Goal: Information Seeking & Learning: Learn about a topic

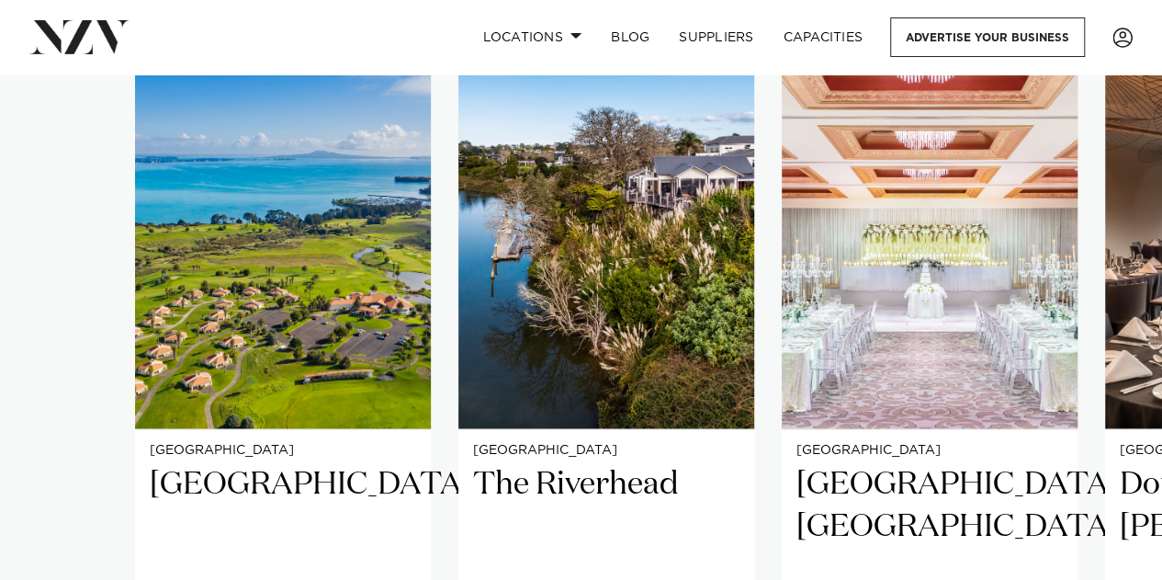
scroll to position [1222, 0]
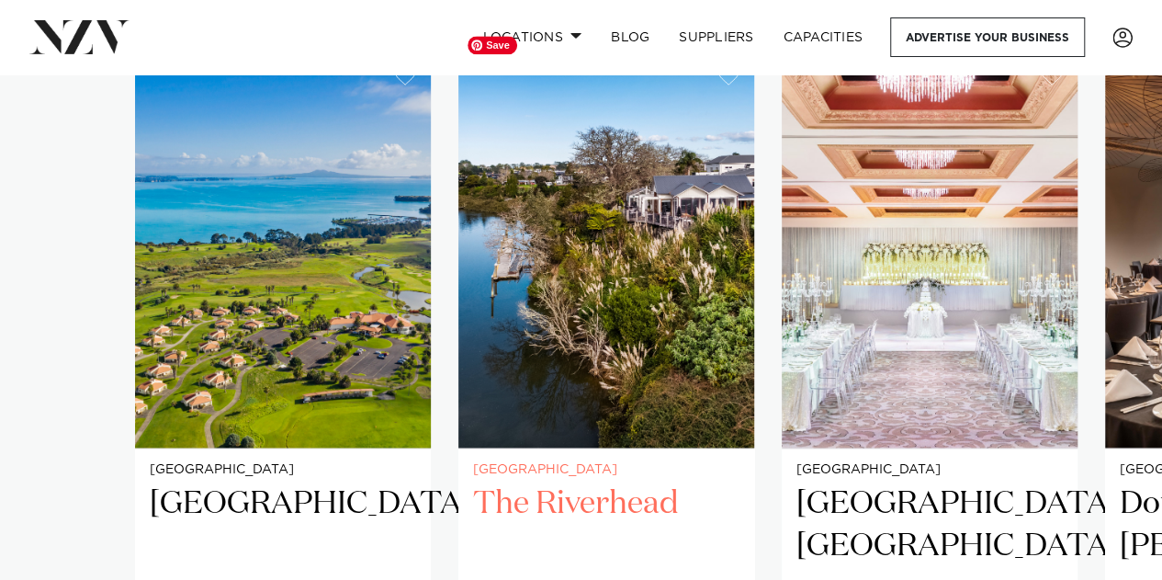
click at [633, 388] on img "2 / 25" at bounding box center [606, 249] width 296 height 397
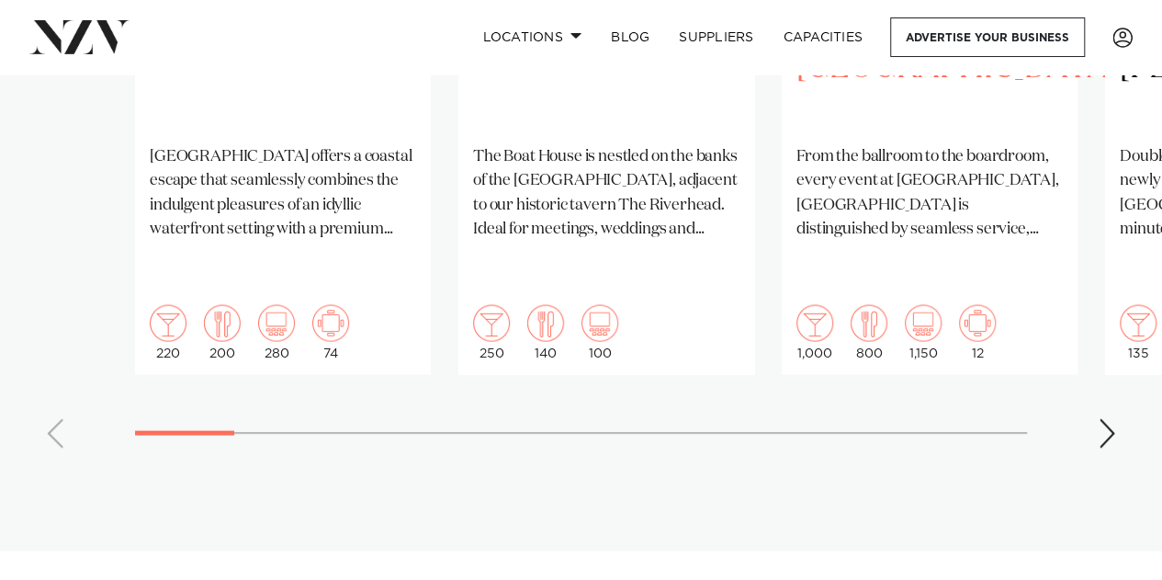
scroll to position [1701, 0]
click at [1097, 382] on swiper-container "[GEOGRAPHIC_DATA] [GEOGRAPHIC_DATA] offers a coastal escape that seamlessly com…" at bounding box center [581, 16] width 1162 height 889
click at [1104, 417] on div "Next slide" at bounding box center [1107, 431] width 18 height 29
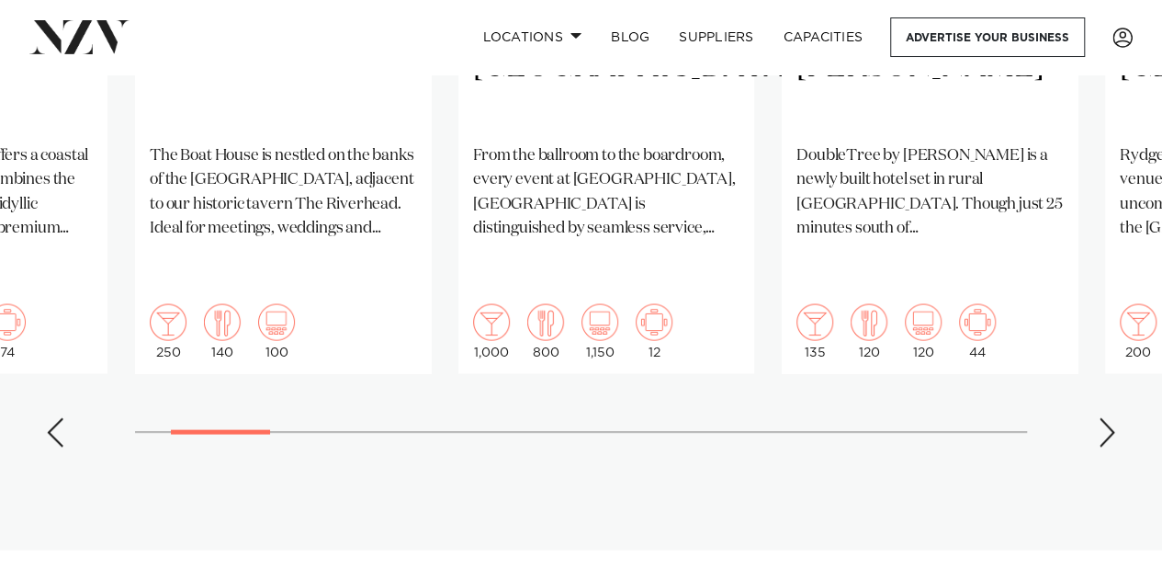
click at [1104, 417] on div "Next slide" at bounding box center [1107, 431] width 18 height 29
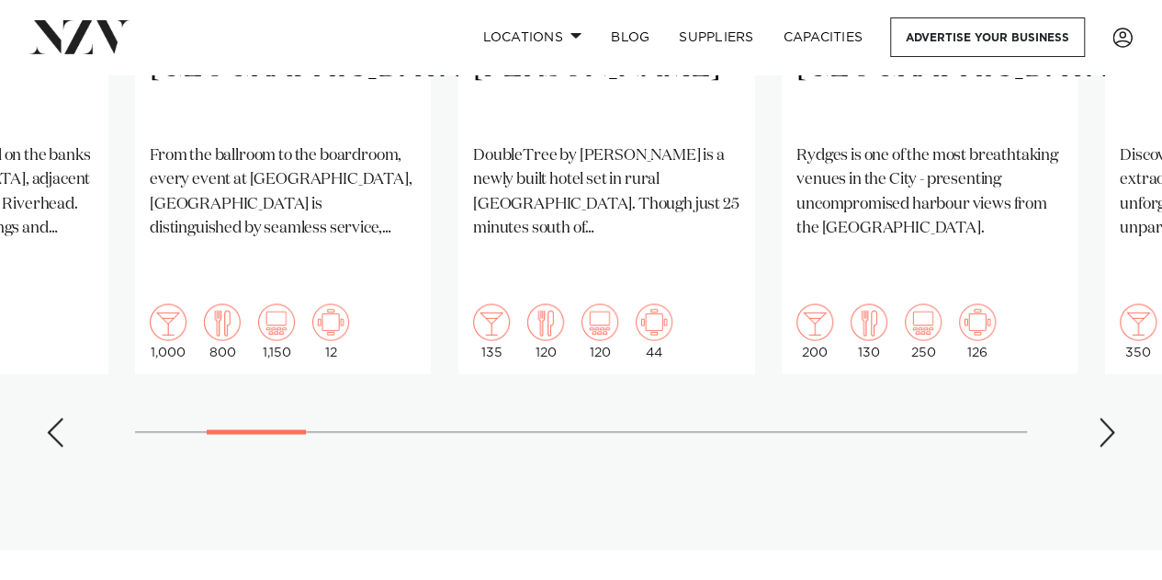
click at [1104, 417] on div "Next slide" at bounding box center [1107, 431] width 18 height 29
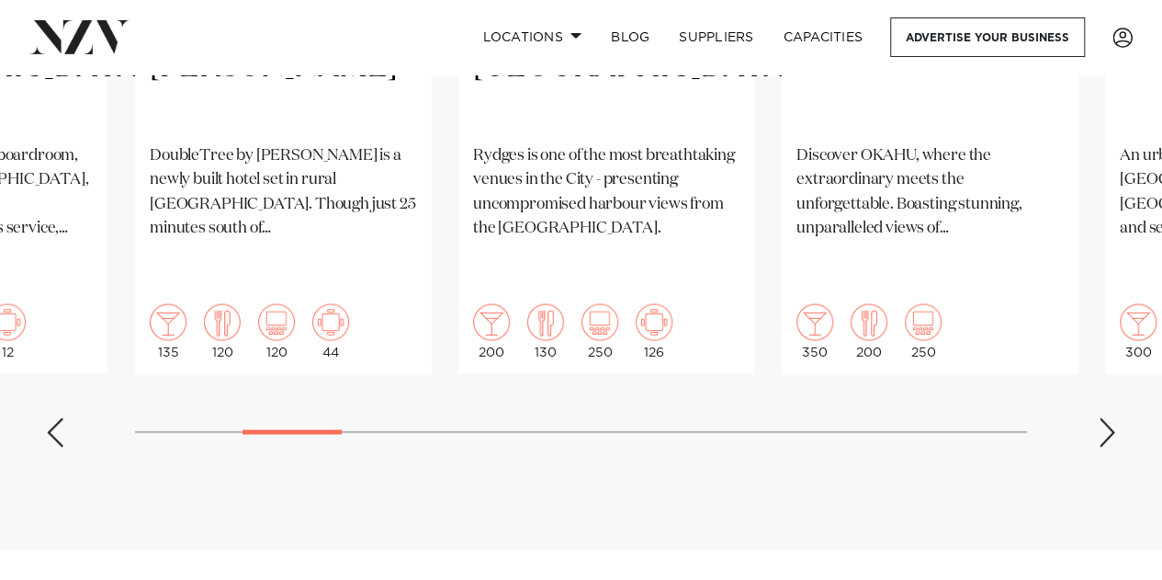
click at [1104, 417] on div "Next slide" at bounding box center [1107, 431] width 18 height 29
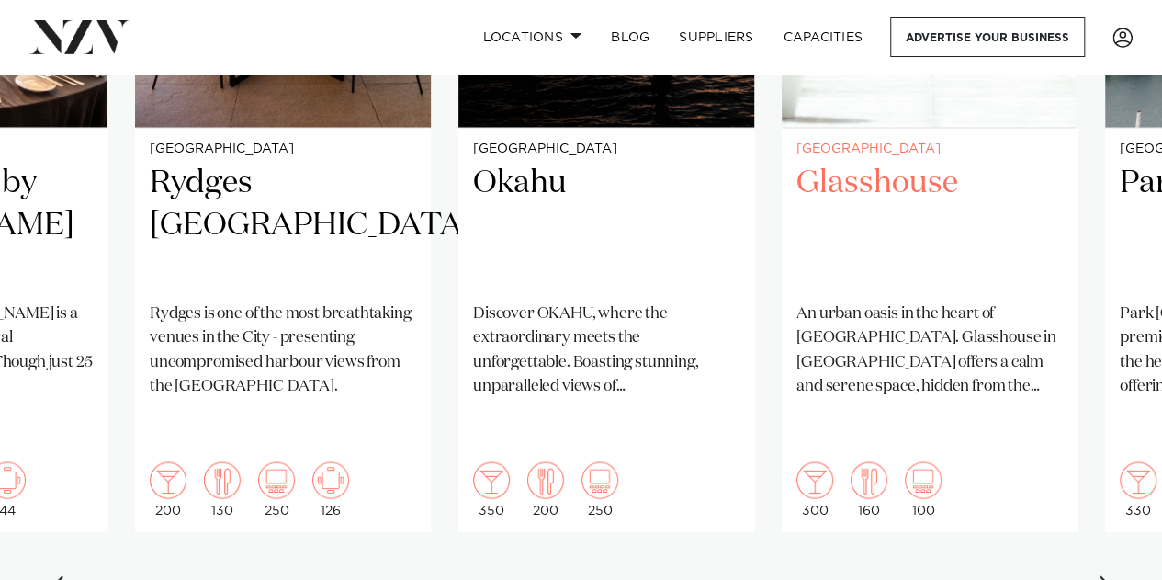
scroll to position [1544, 0]
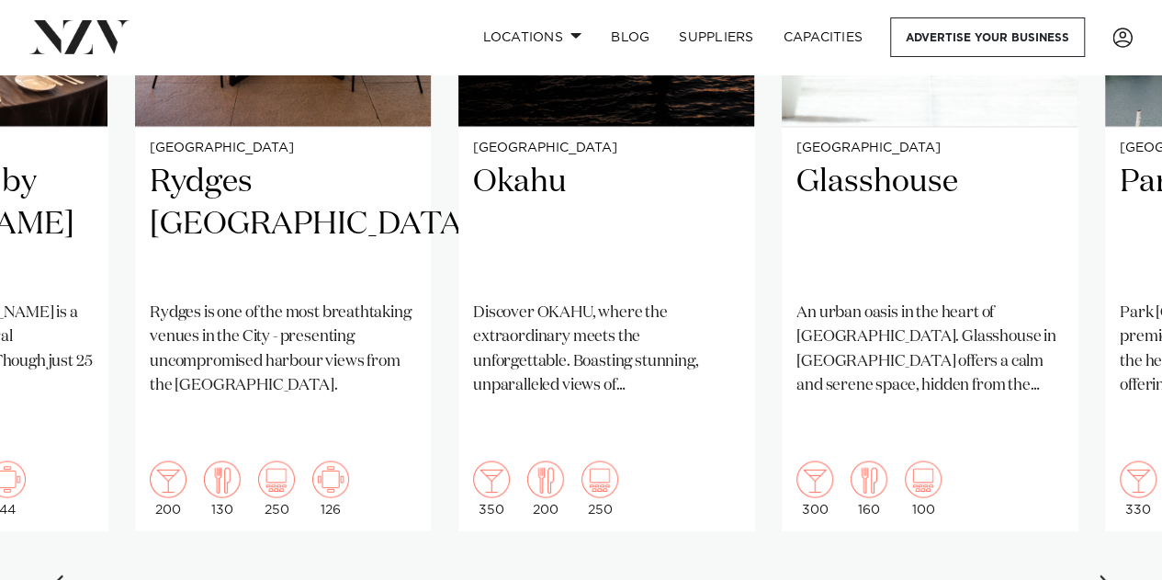
click at [1091, 518] on swiper-container "[GEOGRAPHIC_DATA] [GEOGRAPHIC_DATA] offers a coastal escape that seamlessly com…" at bounding box center [581, 173] width 1162 height 889
click at [1109, 574] on div "Next slide" at bounding box center [1107, 588] width 18 height 29
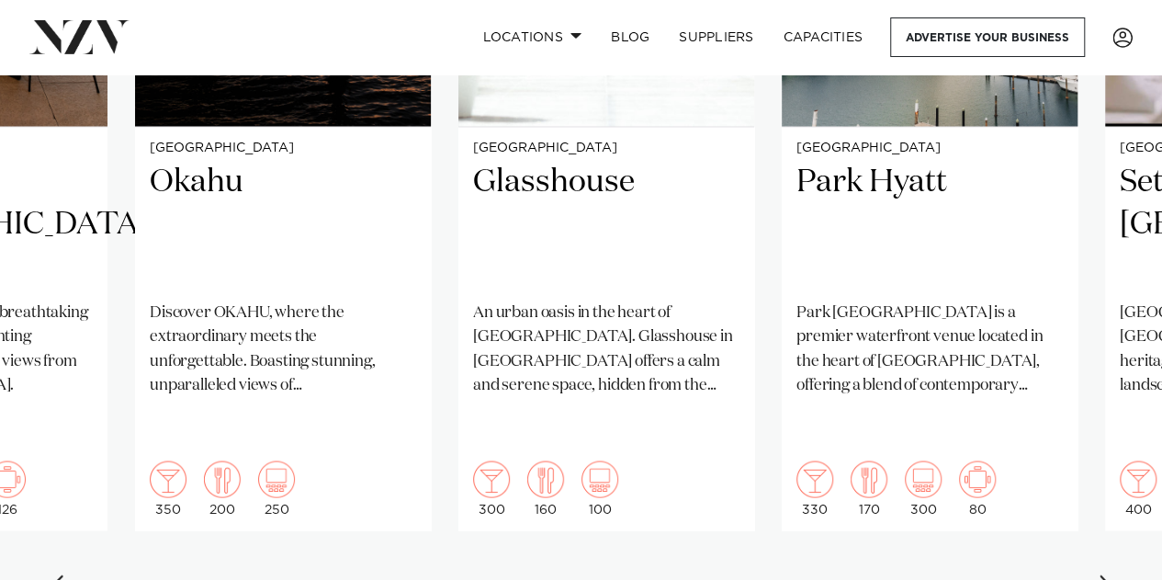
click at [1109, 574] on div "Next slide" at bounding box center [1107, 588] width 18 height 29
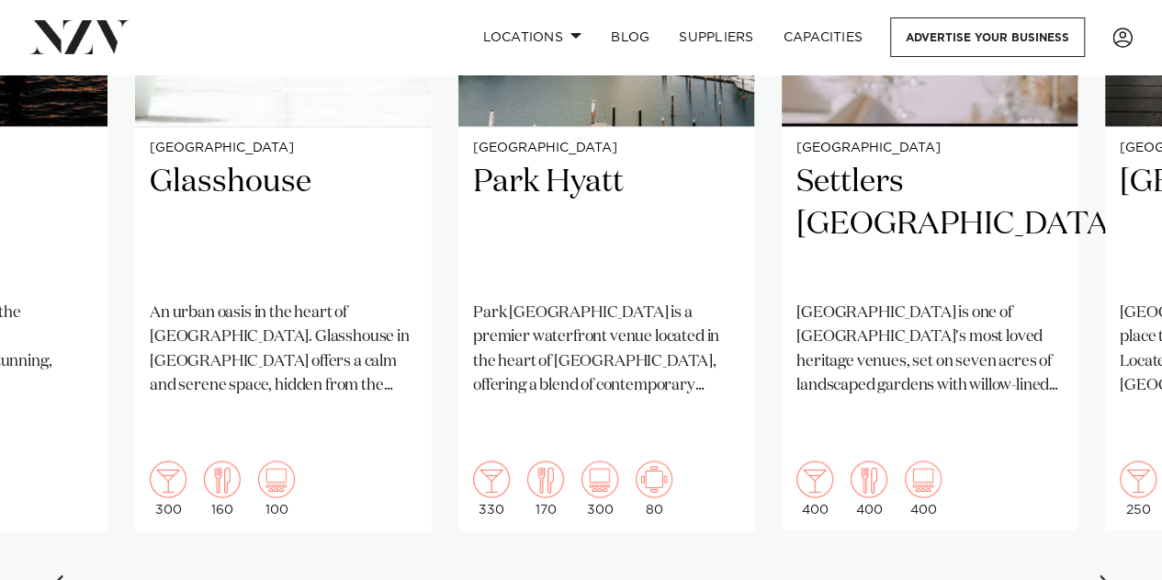
click at [1109, 574] on div "Next slide" at bounding box center [1107, 588] width 18 height 29
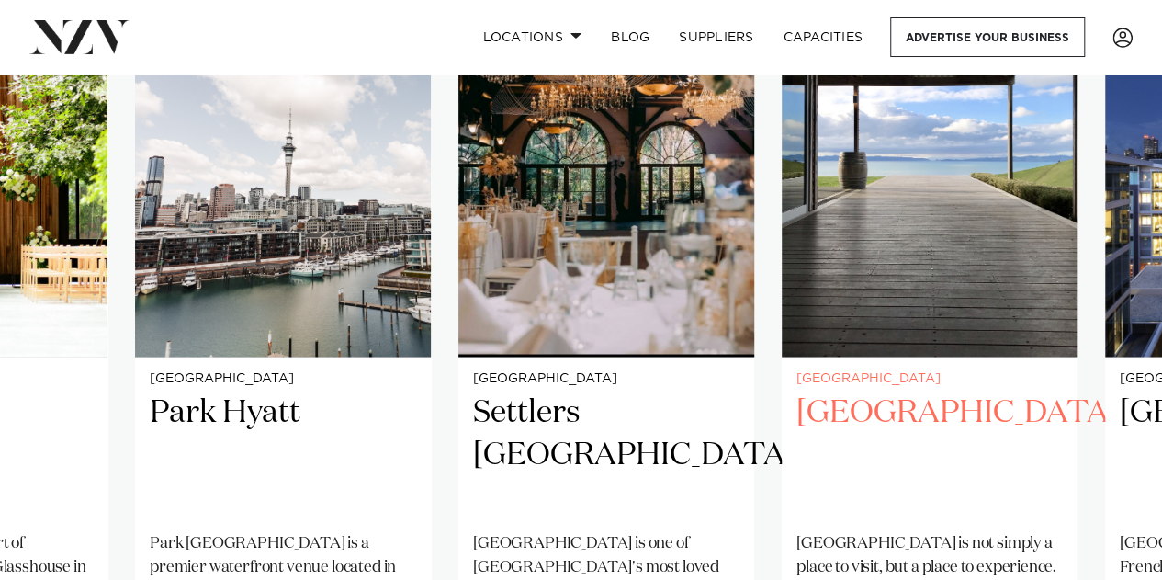
scroll to position [1315, 0]
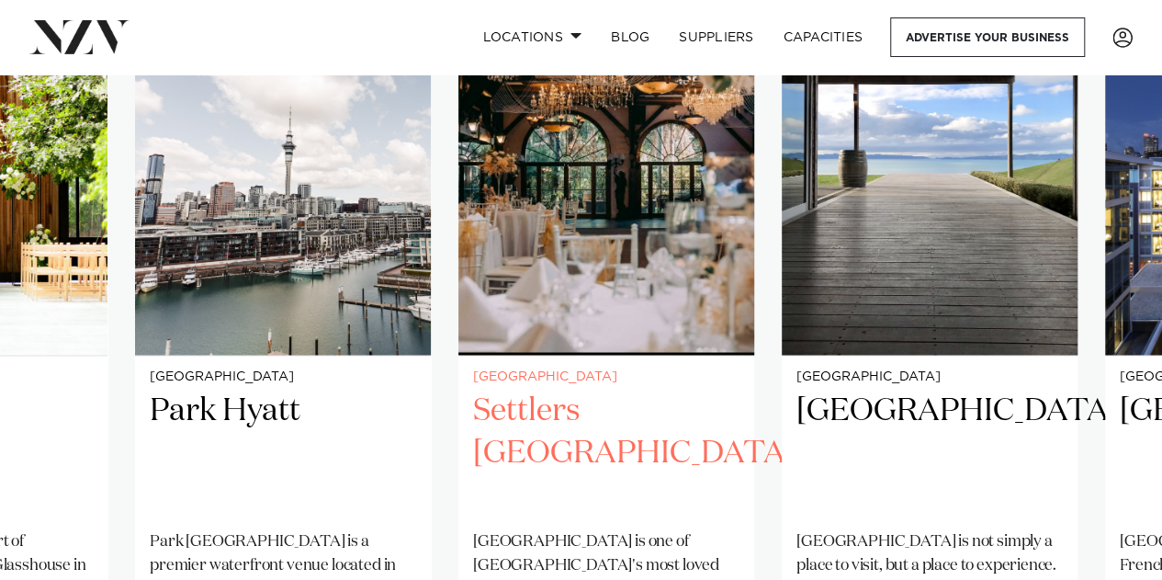
click at [528, 390] on h2 "Settlers [GEOGRAPHIC_DATA]" at bounding box center [606, 452] width 266 height 124
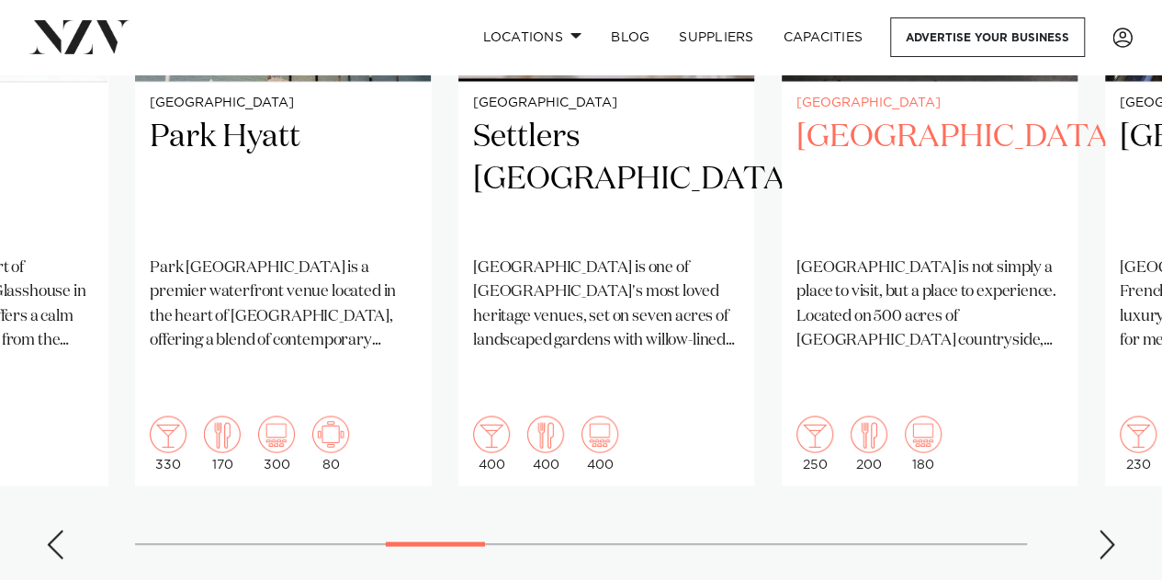
scroll to position [1590, 0]
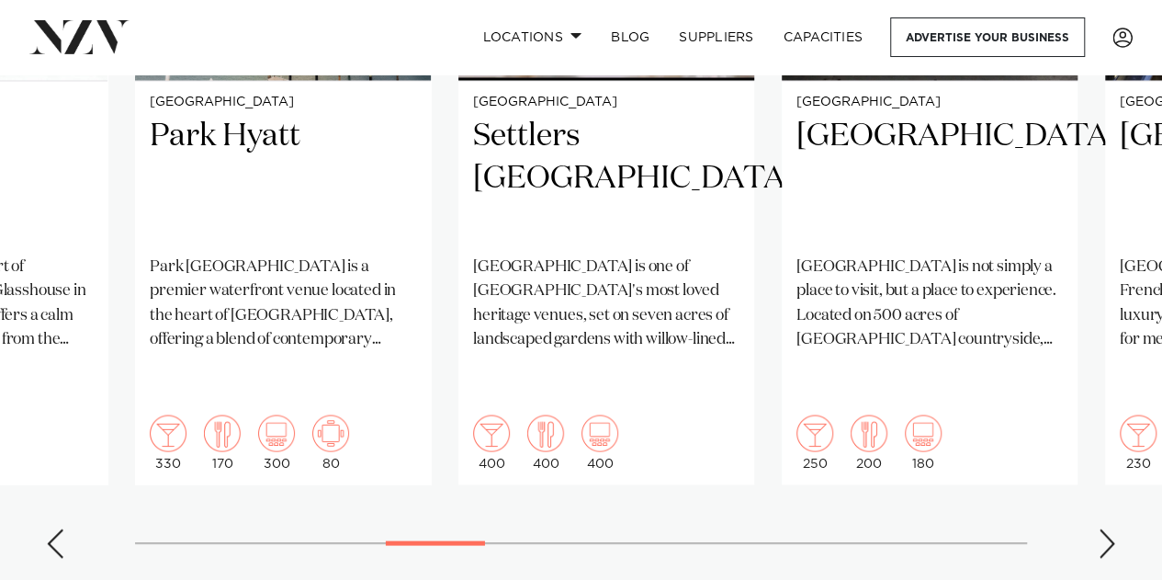
click at [1113, 528] on div "Next slide" at bounding box center [1107, 542] width 18 height 29
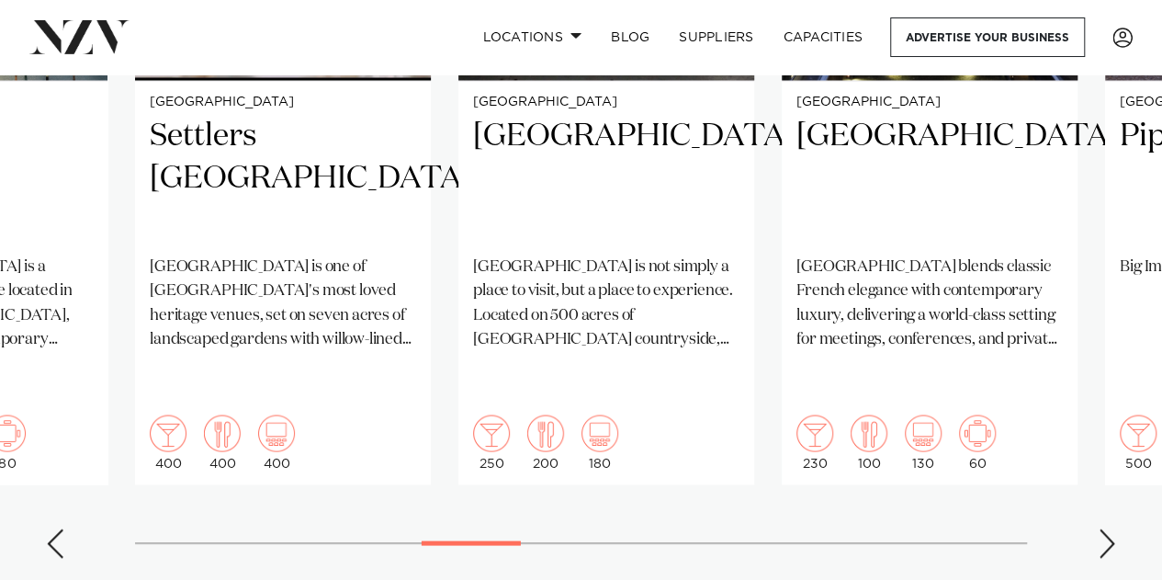
click at [1113, 528] on div "Next slide" at bounding box center [1107, 542] width 18 height 29
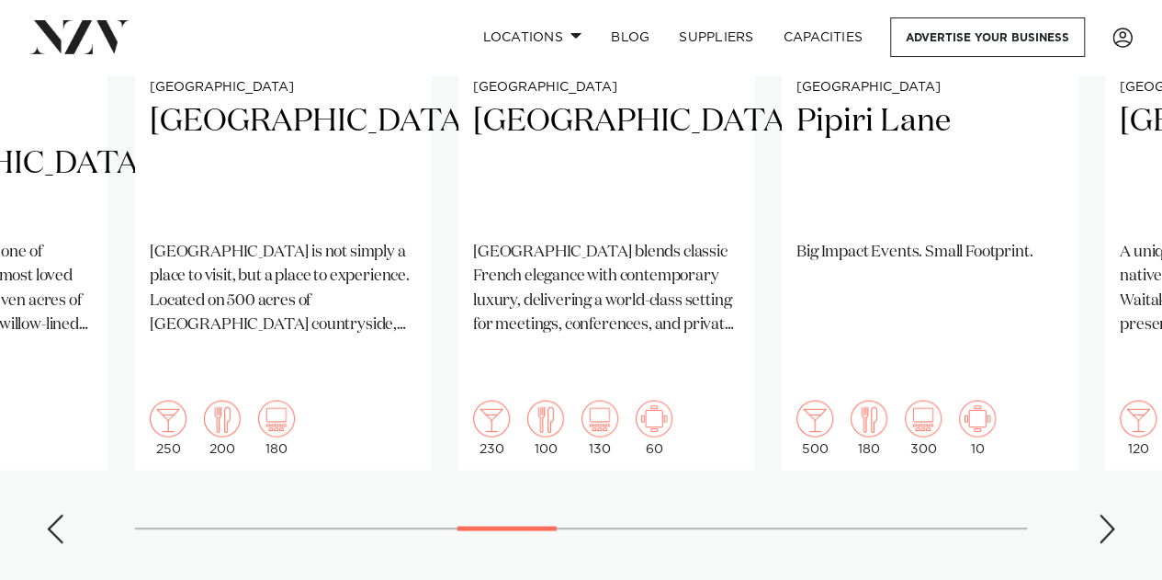
scroll to position [1608, 0]
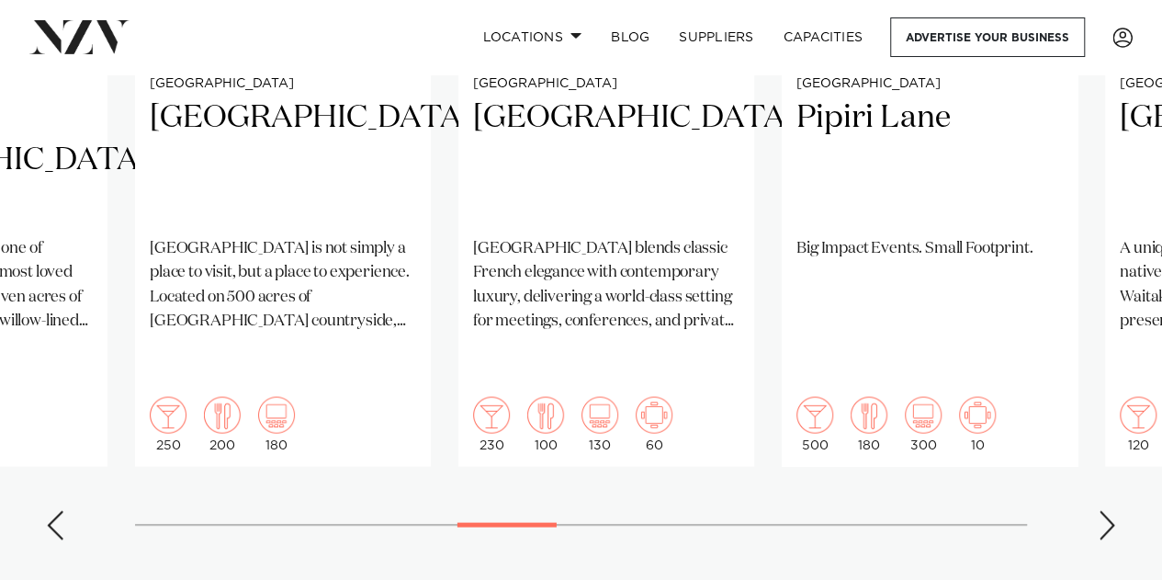
click at [1111, 510] on div "Next slide" at bounding box center [1107, 524] width 18 height 29
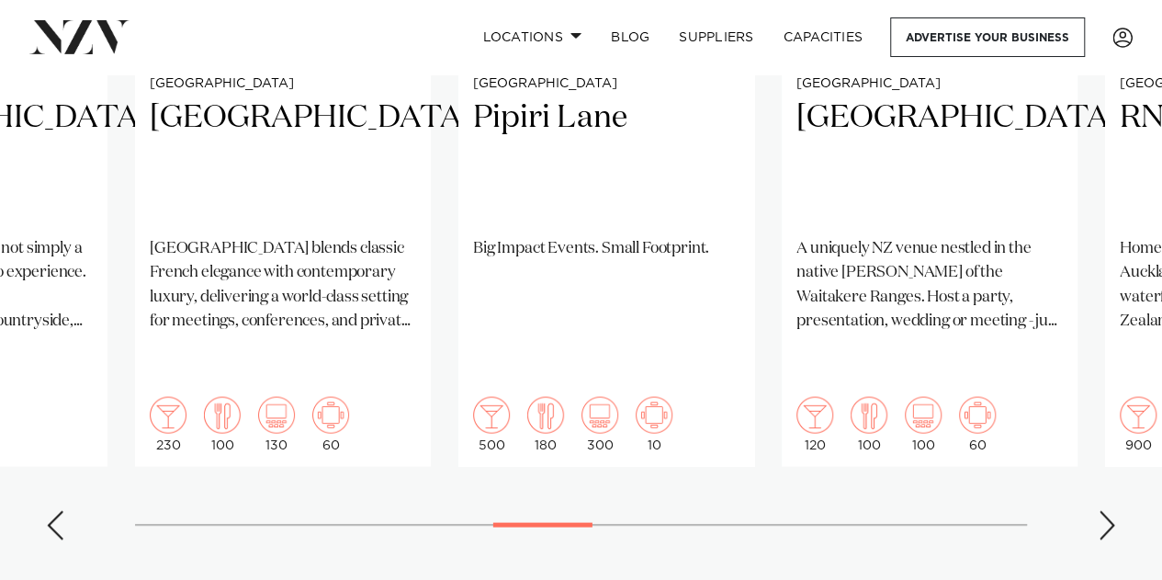
click at [1111, 510] on div "Next slide" at bounding box center [1107, 524] width 18 height 29
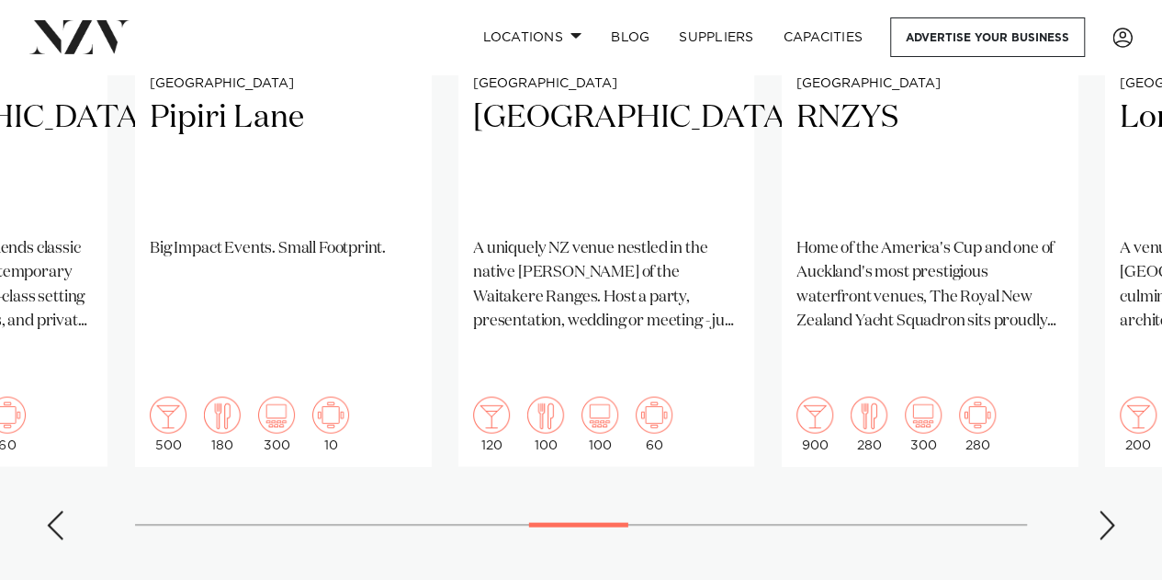
click at [1111, 510] on div "Next slide" at bounding box center [1107, 524] width 18 height 29
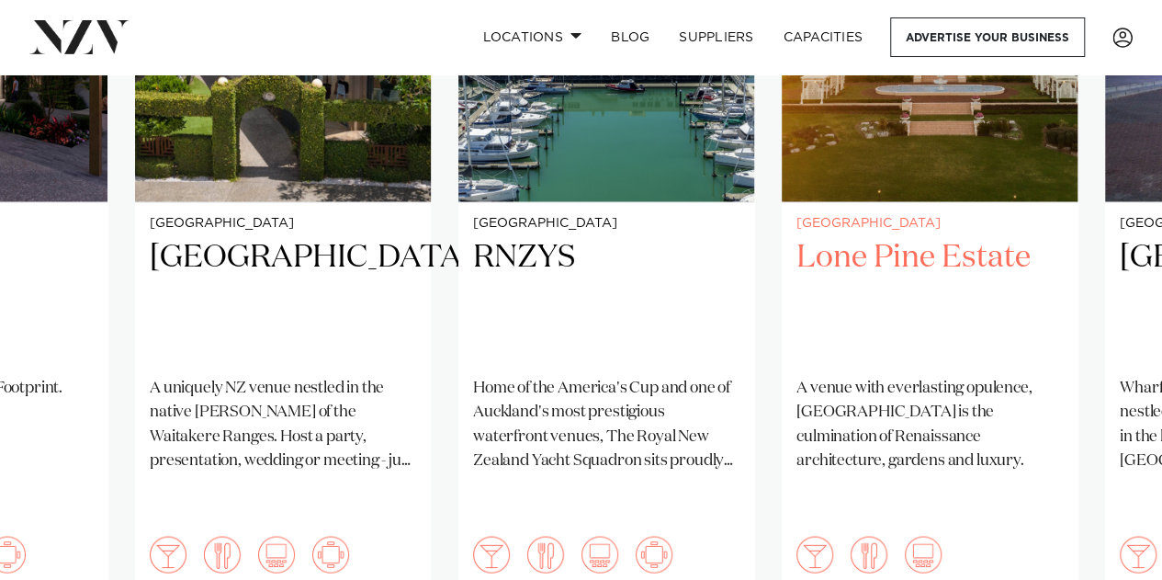
scroll to position [1616, 0]
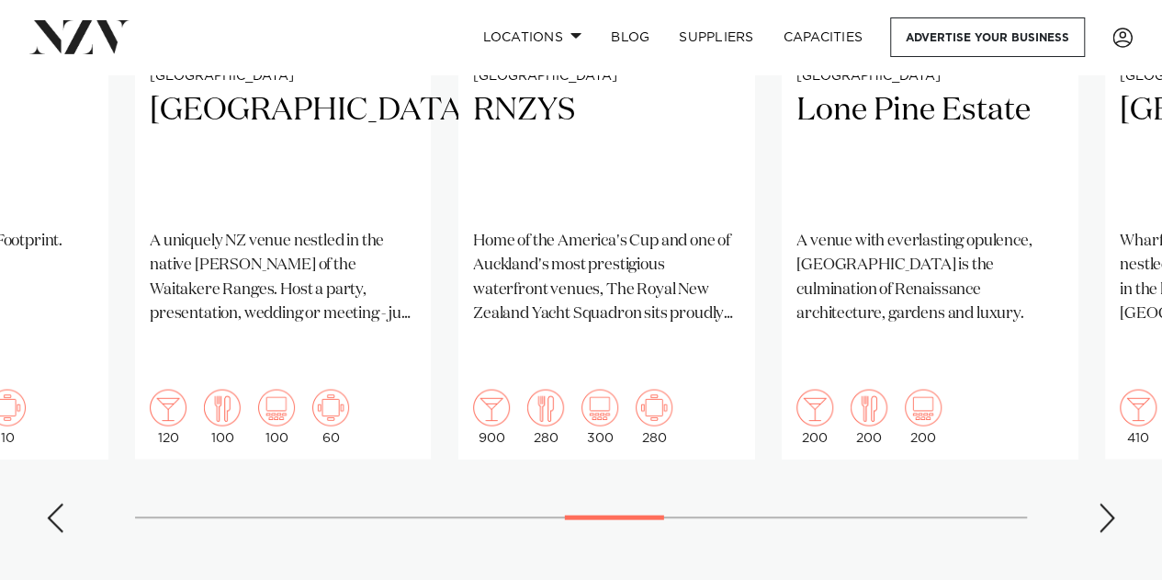
click at [1105, 502] on div "Next slide" at bounding box center [1107, 516] width 18 height 29
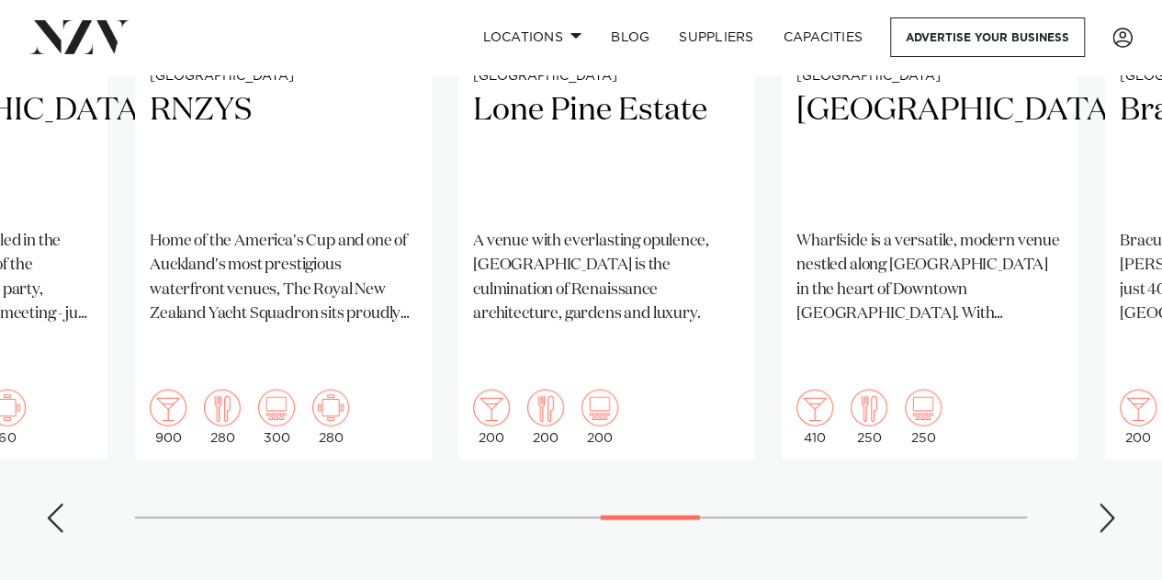
click at [1105, 502] on div "Next slide" at bounding box center [1107, 516] width 18 height 29
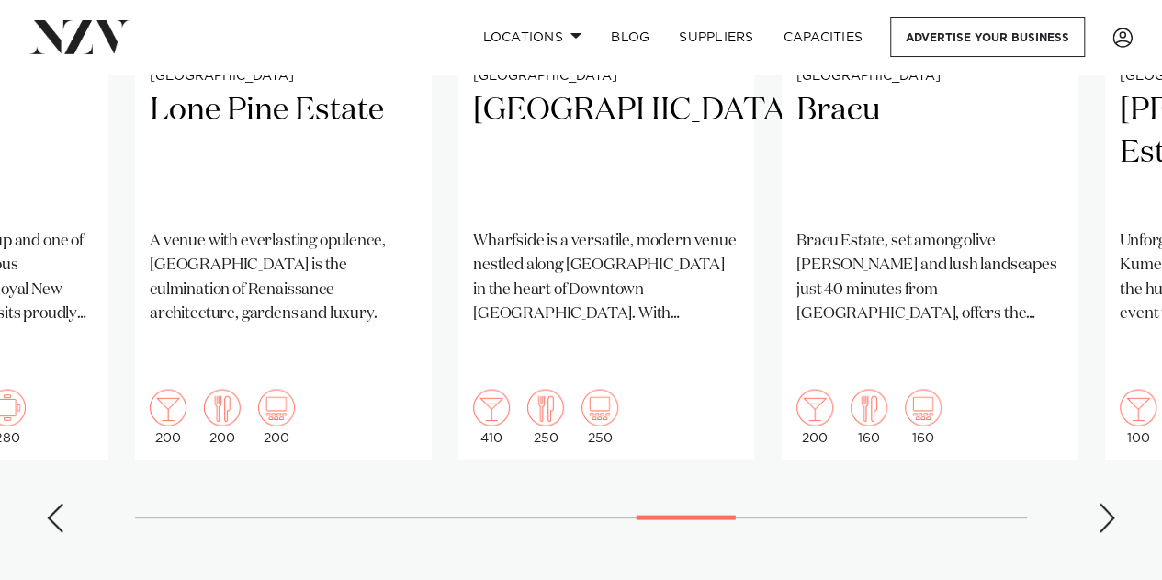
click at [1105, 502] on div "Next slide" at bounding box center [1107, 516] width 18 height 29
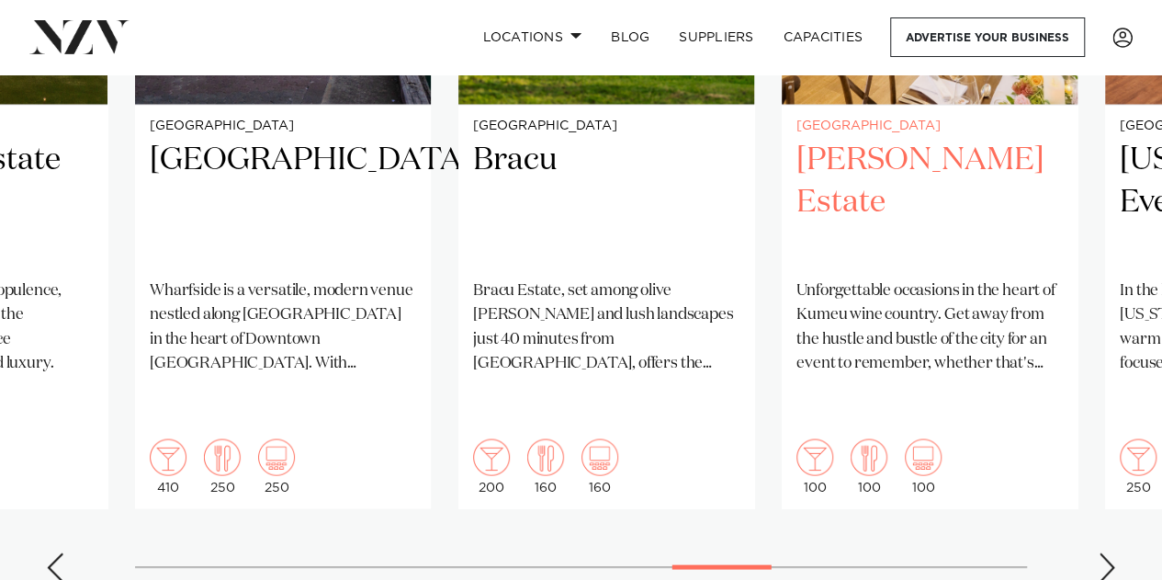
scroll to position [1573, 0]
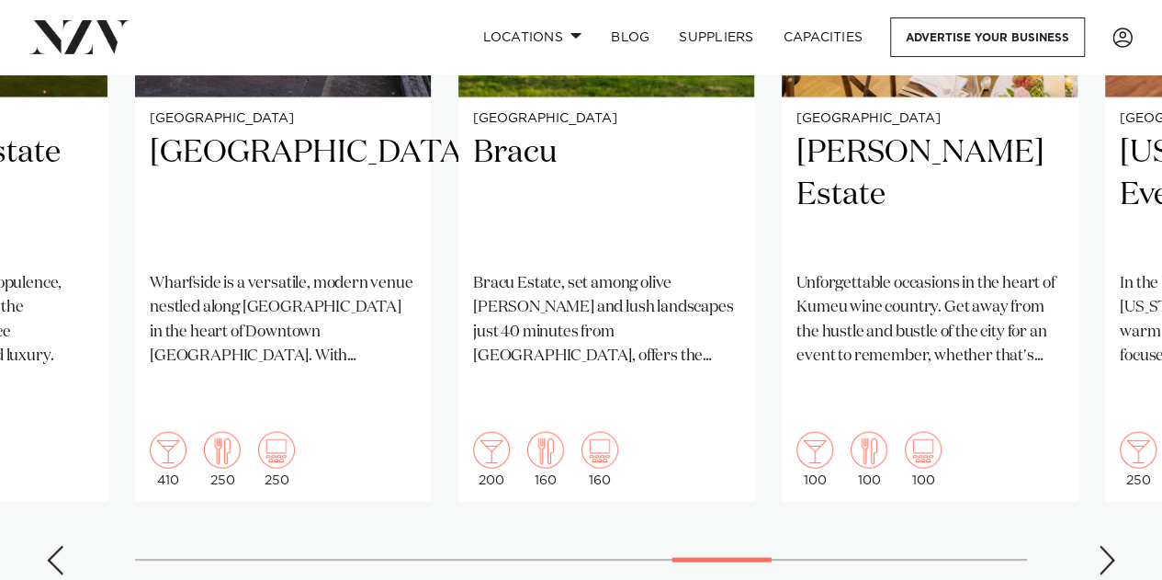
click at [1097, 479] on swiper-container "[GEOGRAPHIC_DATA] [GEOGRAPHIC_DATA] offers a coastal escape that seamlessly com…" at bounding box center [581, 144] width 1162 height 889
click at [1107, 545] on div "Next slide" at bounding box center [1107, 559] width 18 height 29
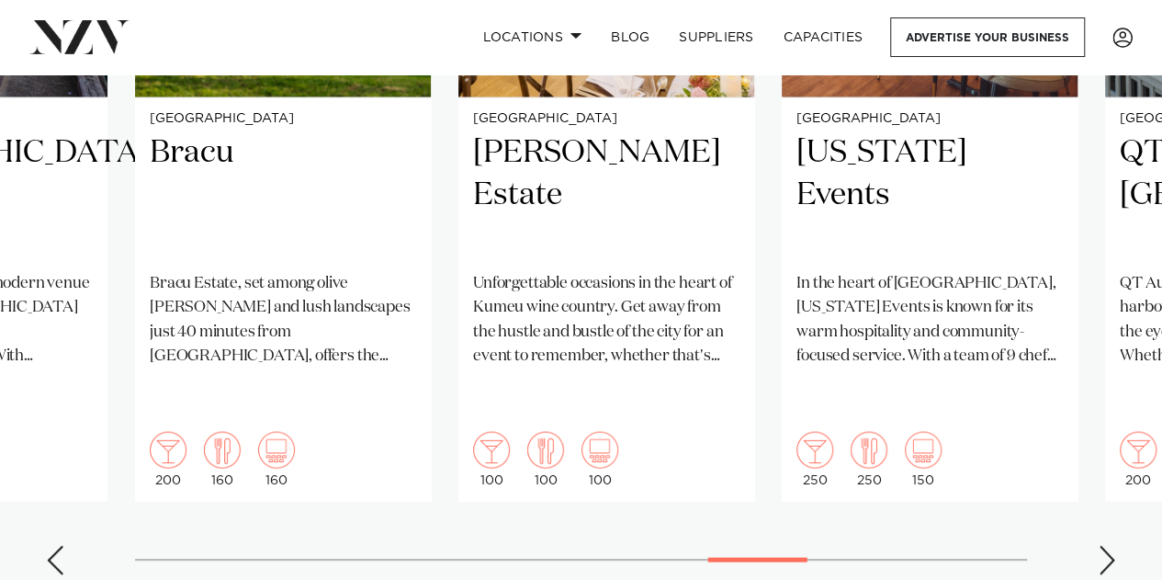
click at [1107, 545] on div "Next slide" at bounding box center [1107, 559] width 18 height 29
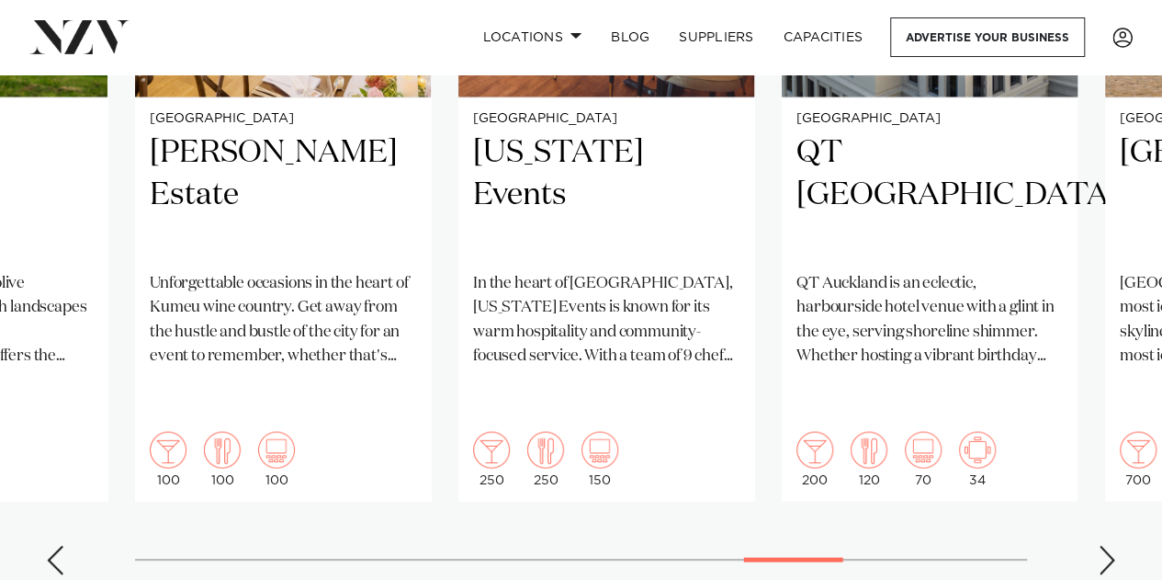
click at [1107, 545] on div "Next slide" at bounding box center [1107, 559] width 18 height 29
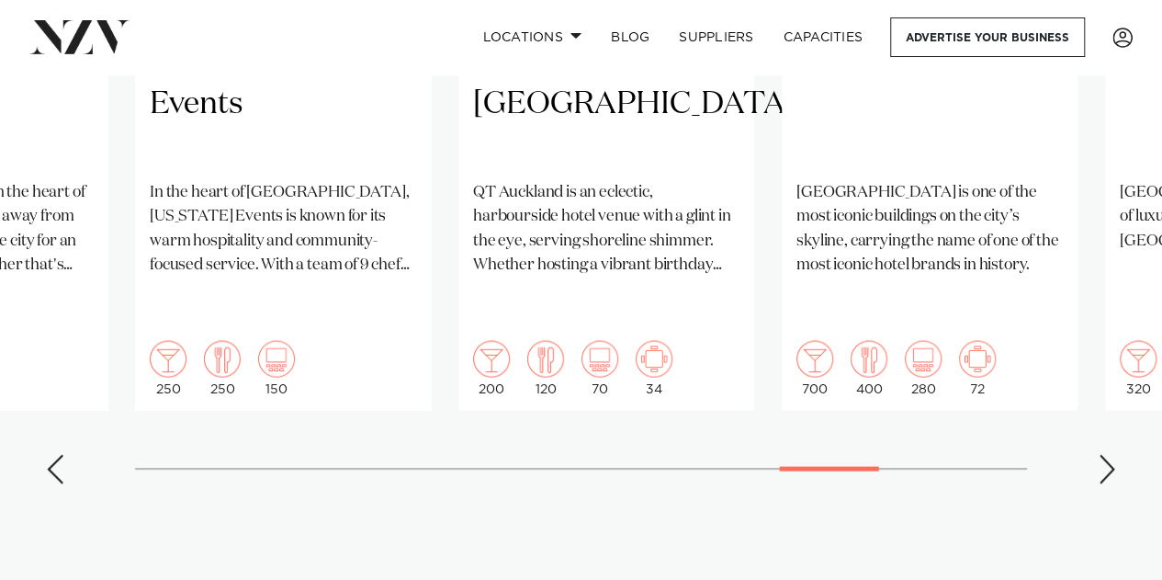
scroll to position [1679, 0]
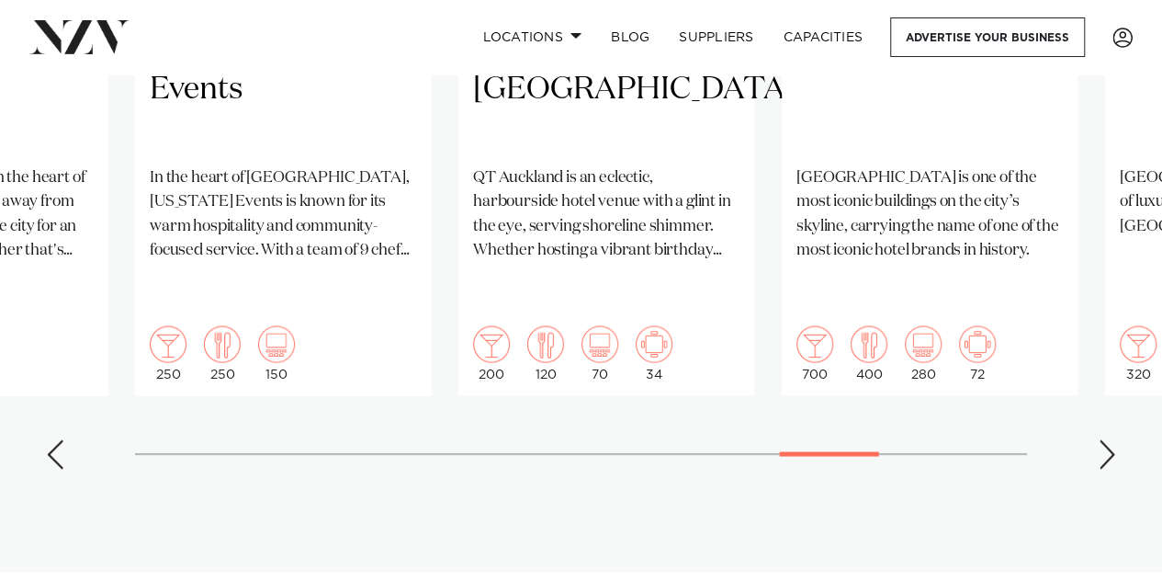
click at [1102, 439] on div "Next slide" at bounding box center [1107, 453] width 18 height 29
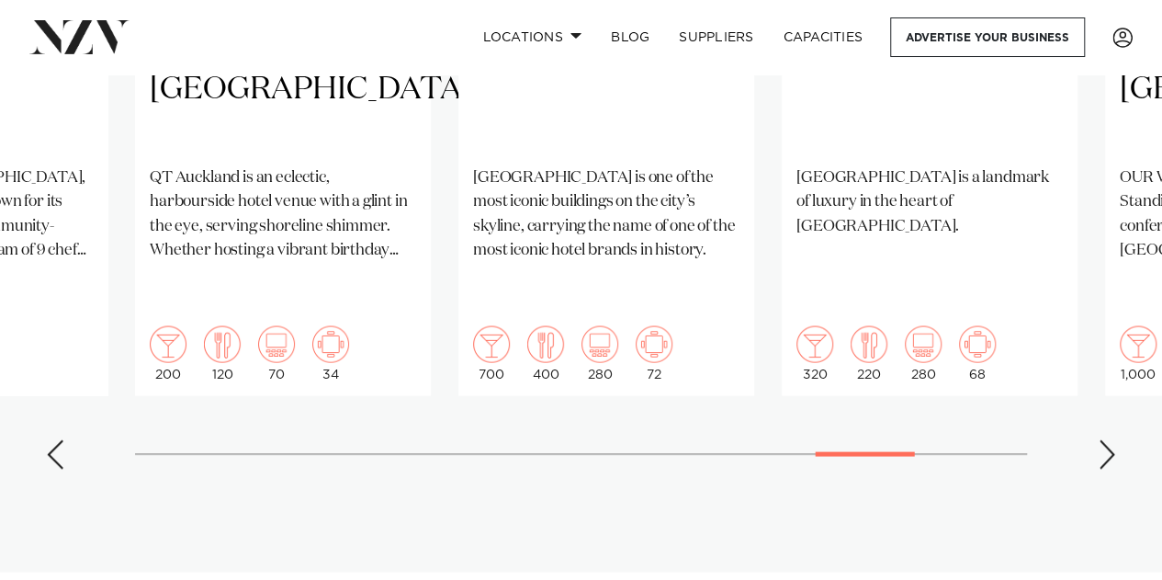
click at [1102, 439] on div "Next slide" at bounding box center [1107, 453] width 18 height 29
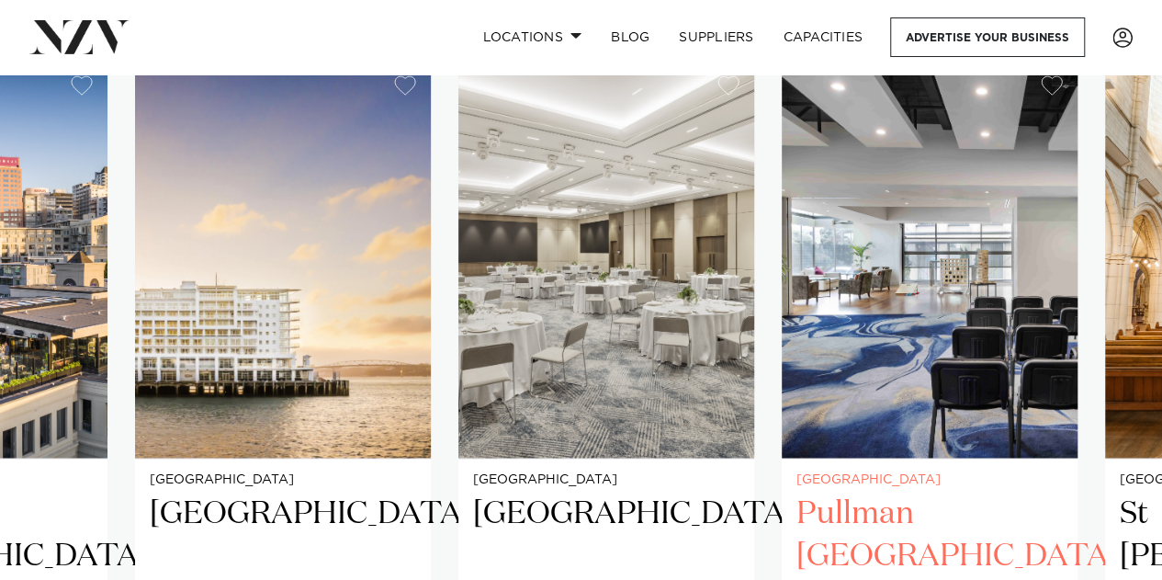
scroll to position [1499, 0]
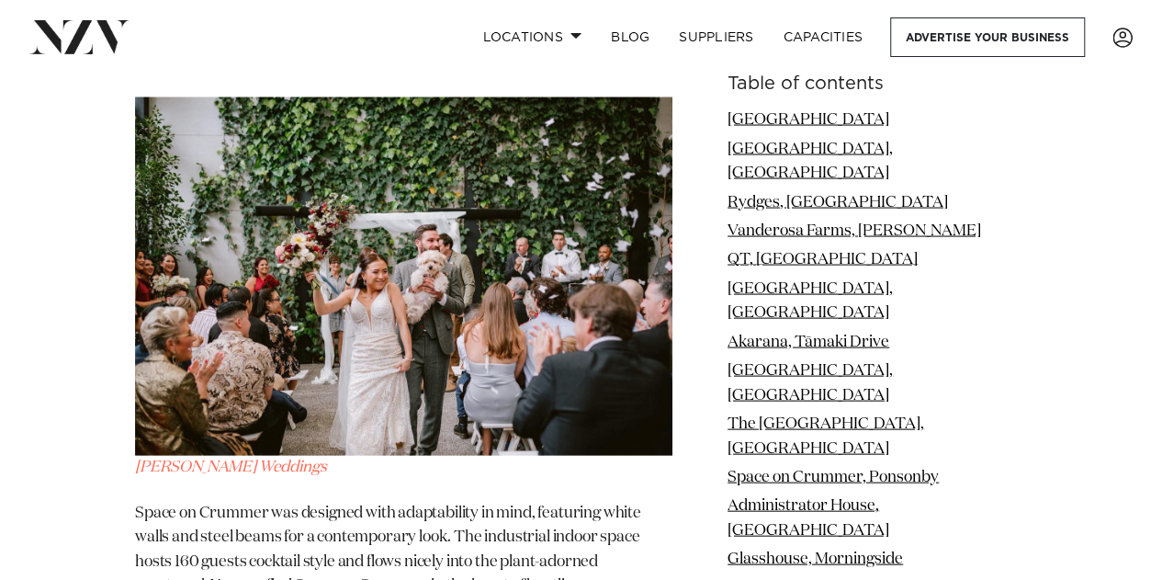
scroll to position [8723, 0]
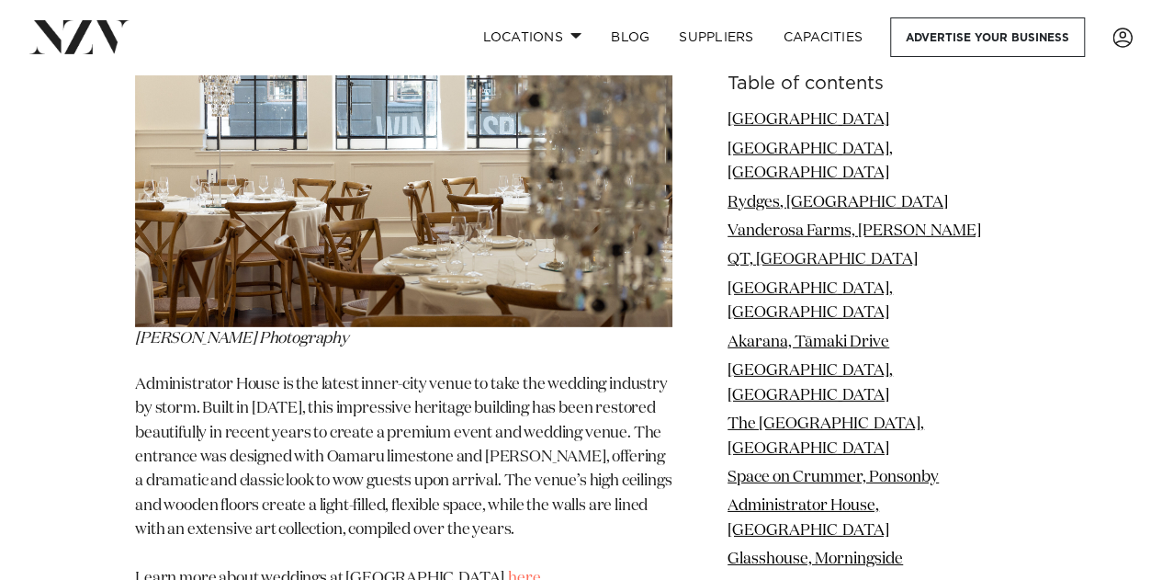
scroll to position [9598, 0]
click at [521, 569] on link "here." at bounding box center [526, 577] width 36 height 16
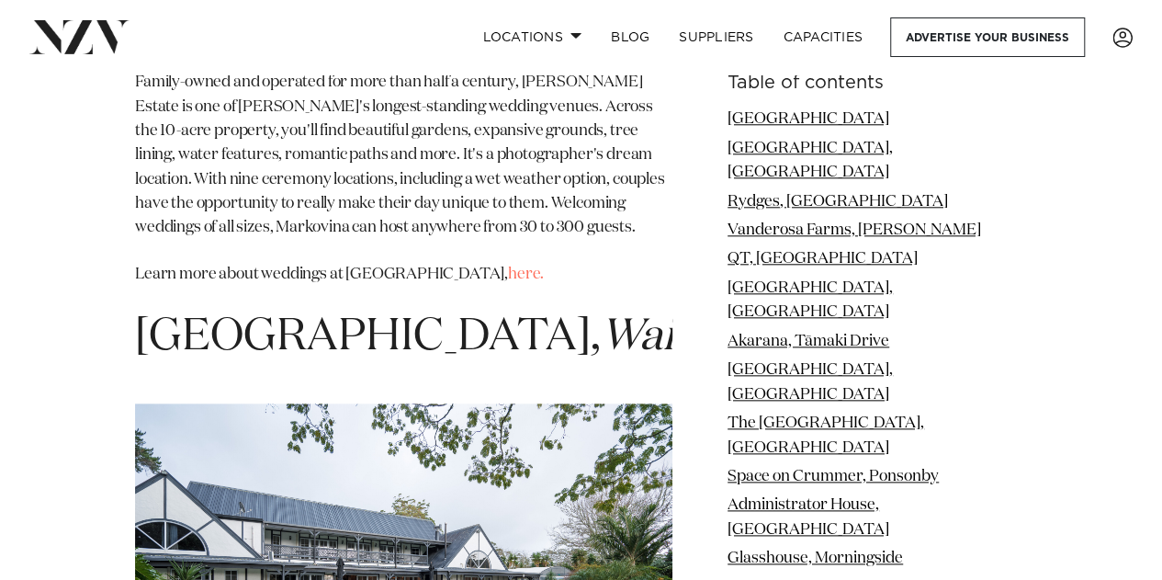
scroll to position [25255, 0]
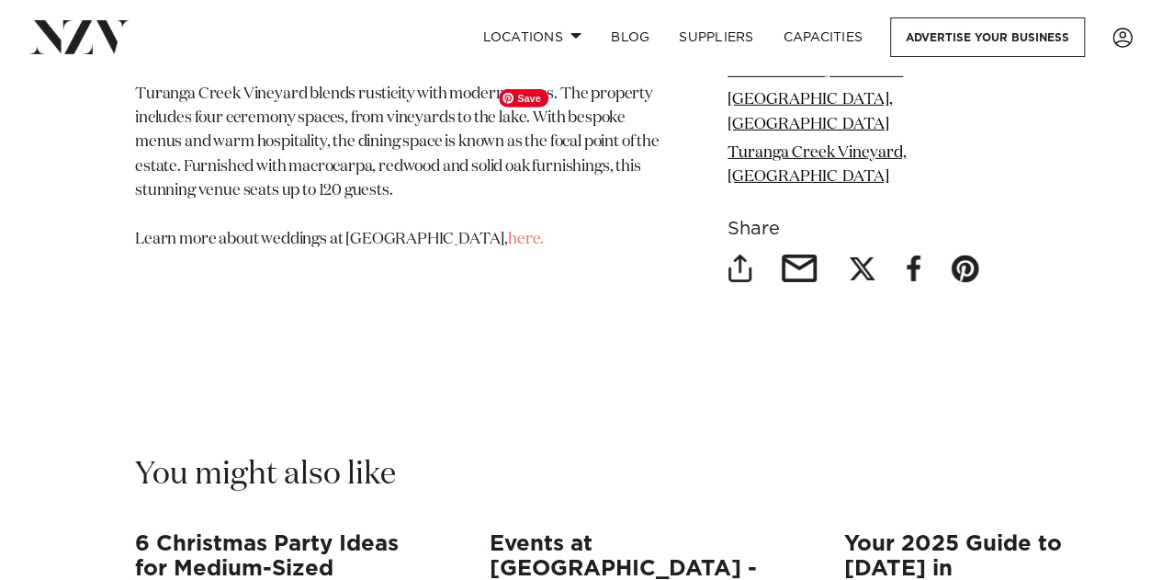
scroll to position [30749, 0]
